Goal: Learn about a topic

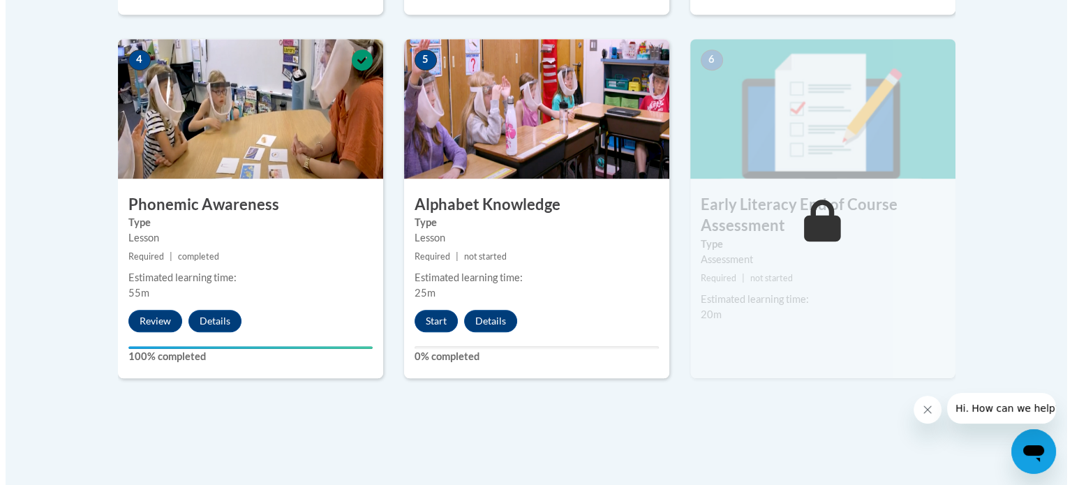
scroll to position [814, 0]
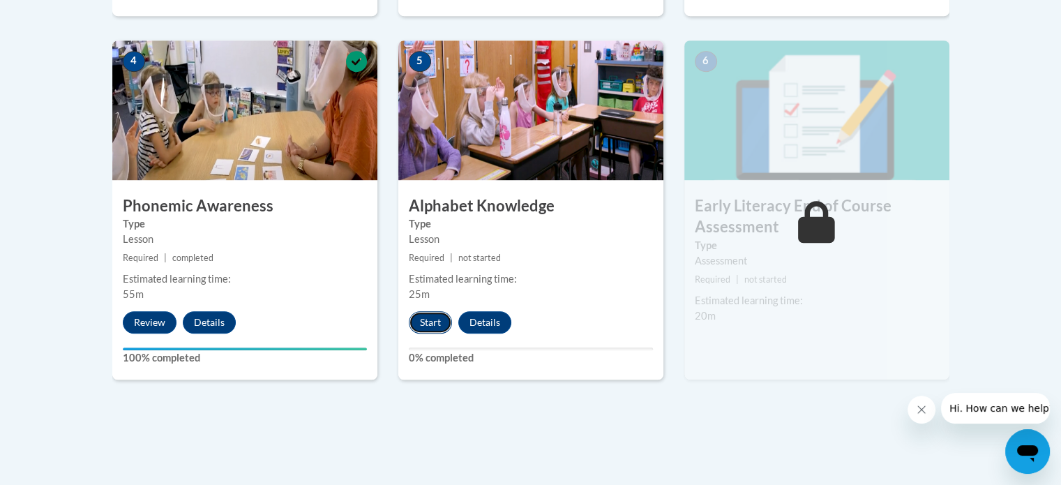
click at [420, 313] on button "Start" at bounding box center [430, 322] width 43 height 22
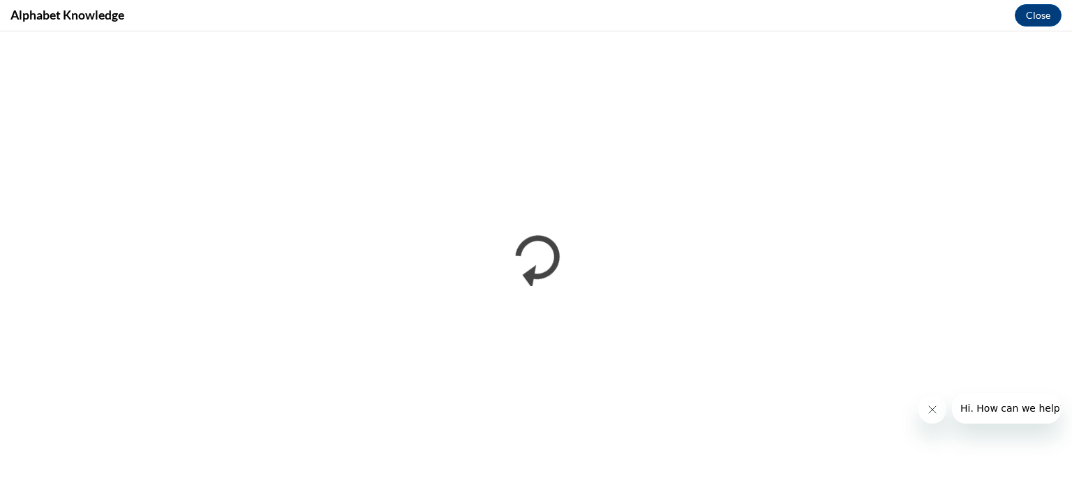
scroll to position [0, 0]
